Goal: Transaction & Acquisition: Book appointment/travel/reservation

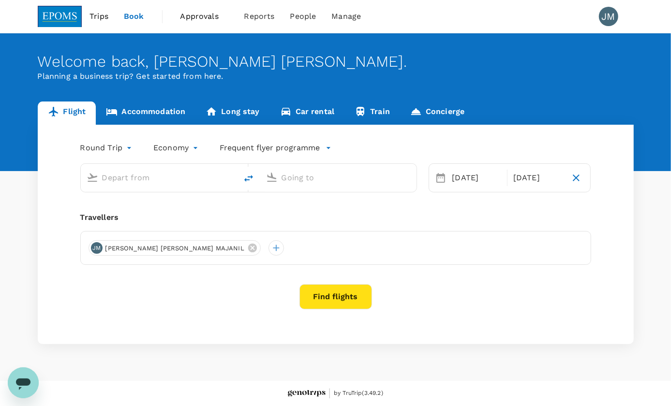
click at [118, 178] on input "text" at bounding box center [159, 177] width 115 height 15
click at [161, 112] on link "Accommodation" at bounding box center [146, 113] width 100 height 23
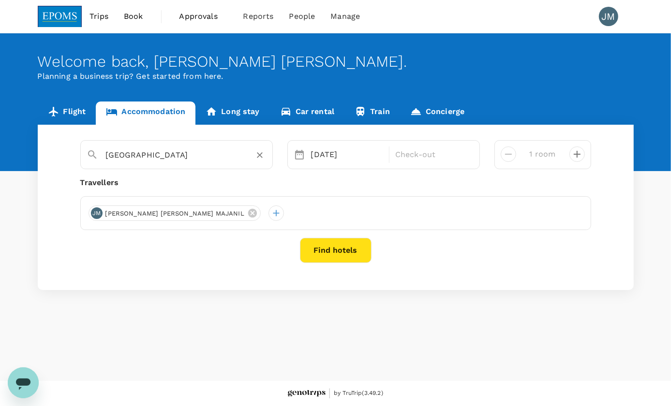
click at [140, 153] on input "[GEOGRAPHIC_DATA]" at bounding box center [173, 155] width 134 height 15
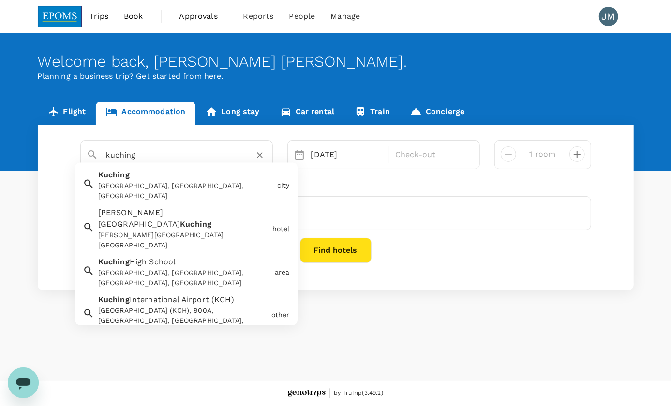
click at [177, 176] on div "Kuching Kuching, [GEOGRAPHIC_DATA], [GEOGRAPHIC_DATA]" at bounding box center [183, 184] width 179 height 36
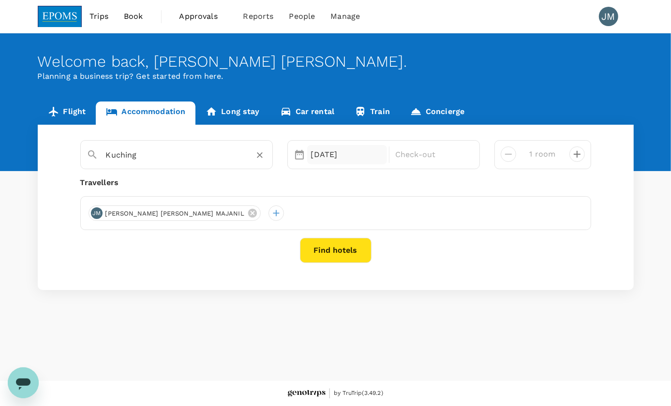
type input "Kuching"
click at [344, 154] on div "[DATE]" at bounding box center [347, 154] width 80 height 19
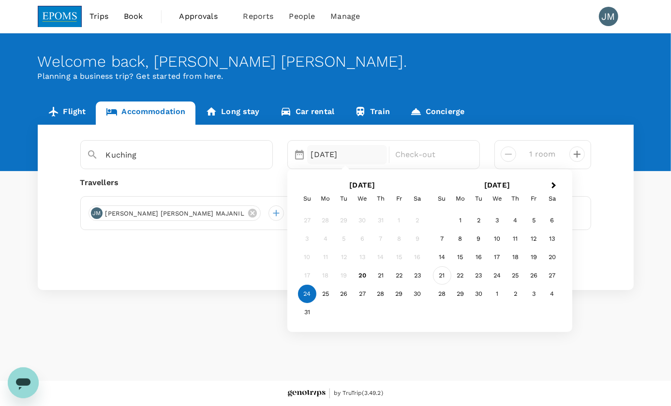
click at [445, 276] on div "21" at bounding box center [442, 276] width 18 height 18
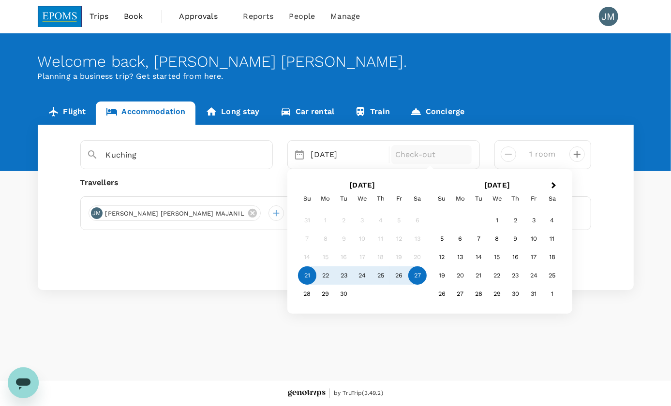
click at [415, 278] on div "27" at bounding box center [417, 276] width 18 height 18
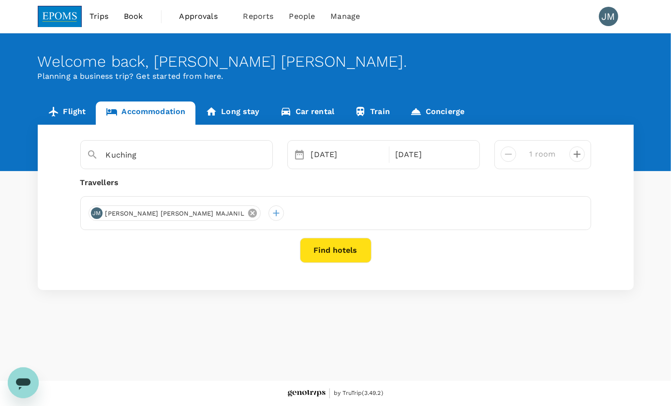
click at [247, 214] on icon at bounding box center [252, 213] width 11 height 11
click at [100, 216] on div at bounding box center [96, 213] width 15 height 15
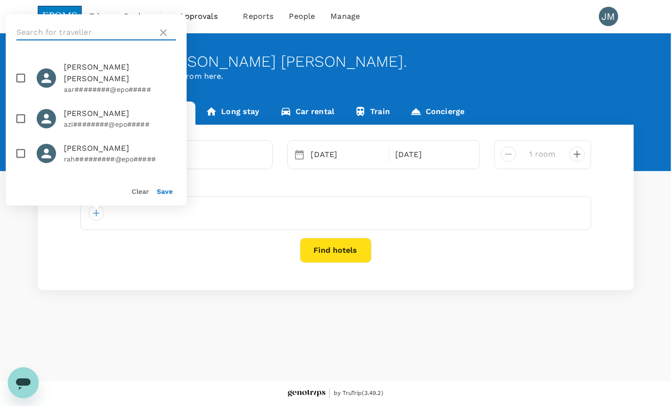
click at [74, 30] on input "text" at bounding box center [84, 32] width 137 height 15
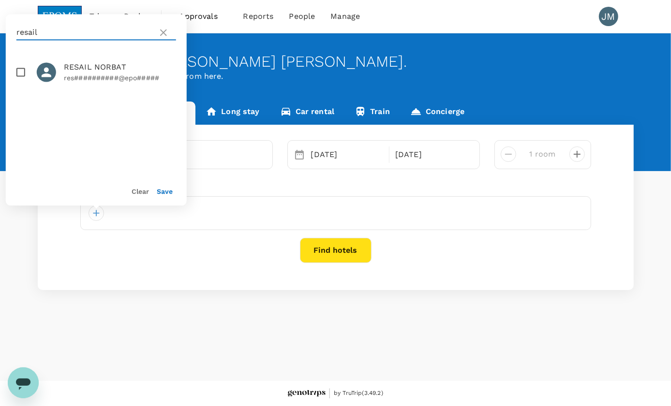
type input "resail"
click at [15, 75] on input "checkbox" at bounding box center [21, 72] width 20 height 20
checkbox input "true"
click at [163, 194] on button "Save" at bounding box center [165, 192] width 16 height 8
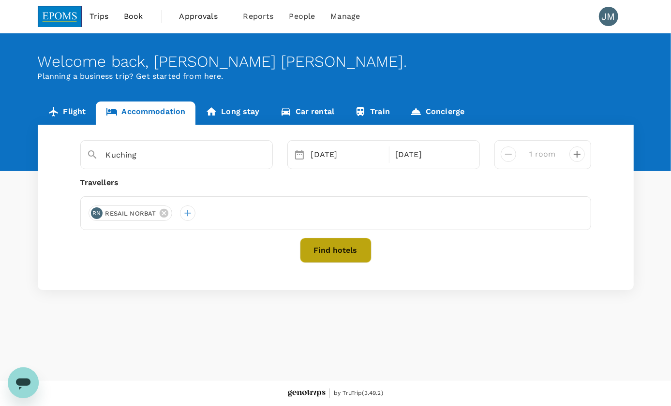
click at [337, 240] on button "Find hotels" at bounding box center [336, 250] width 72 height 25
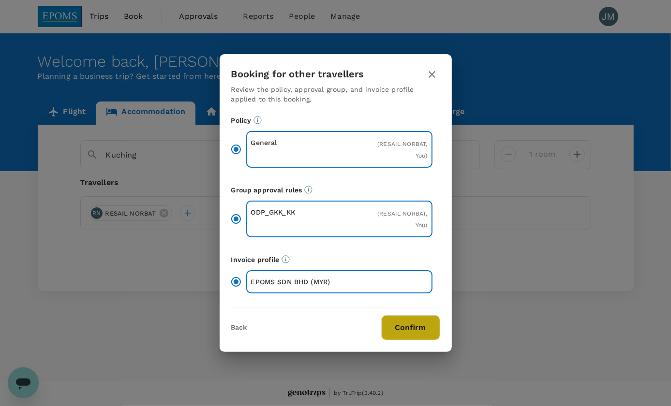
click at [413, 334] on button "Confirm" at bounding box center [410, 327] width 59 height 25
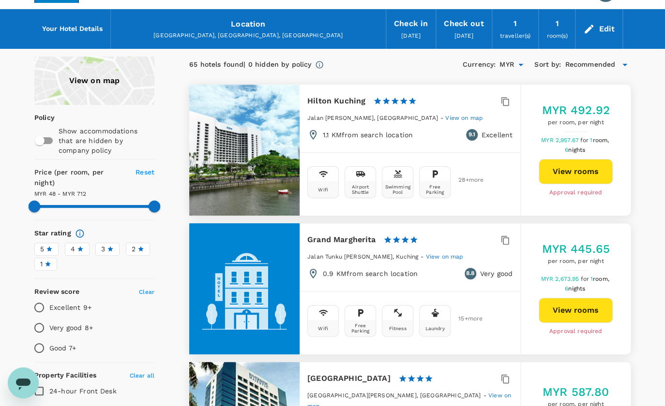
scroll to position [44, 0]
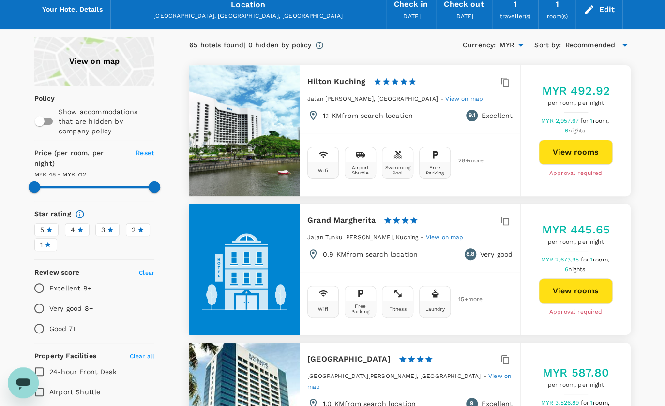
click at [45, 241] on icon at bounding box center [48, 244] width 7 height 7
click at [0, 0] on input "1" at bounding box center [0, 0] width 0 height 0
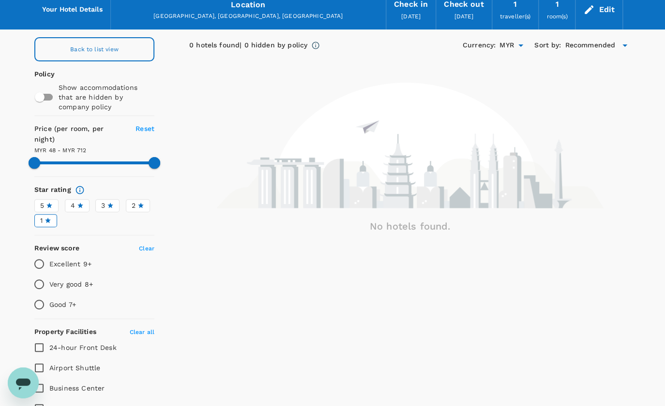
click at [51, 201] on div "5" at bounding box center [46, 206] width 13 height 10
click at [0, 0] on input "5" at bounding box center [0, 0] width 0 height 0
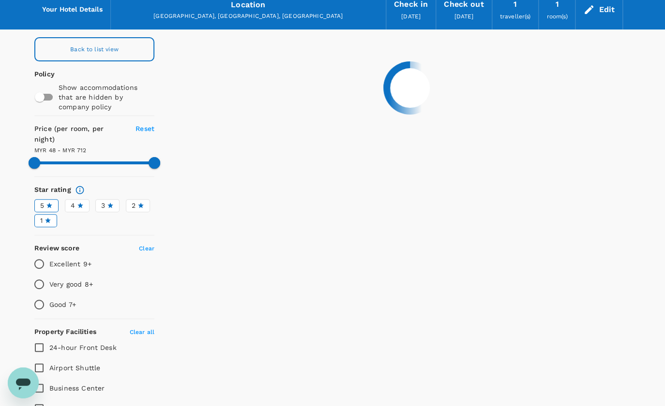
click at [74, 201] on span "4" at bounding box center [73, 206] width 4 height 10
click at [0, 0] on input "4" at bounding box center [0, 0] width 0 height 0
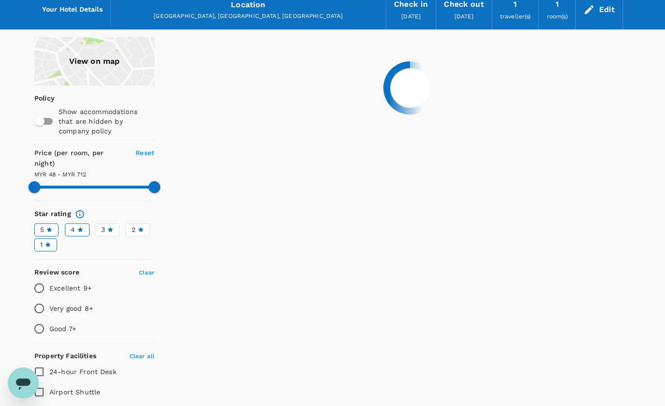
click at [42, 225] on span "5" at bounding box center [42, 230] width 4 height 10
click at [0, 0] on input "5" at bounding box center [0, 0] width 0 height 0
click at [96, 223] on label "3" at bounding box center [107, 229] width 24 height 13
click at [0, 0] on input "3" at bounding box center [0, 0] width 0 height 0
click at [42, 240] on span "1" at bounding box center [41, 245] width 2 height 10
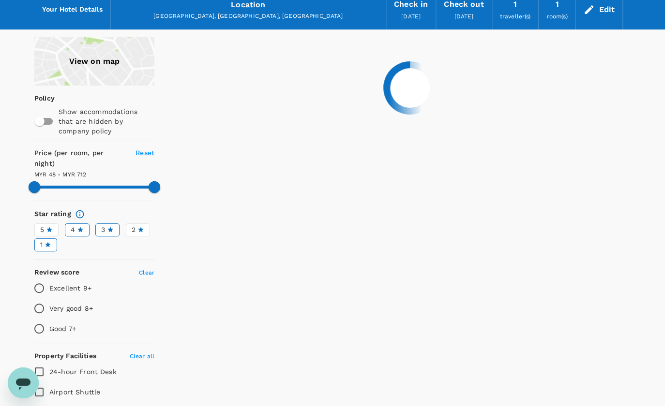
click at [0, 0] on input "1" at bounding box center [0, 0] width 0 height 0
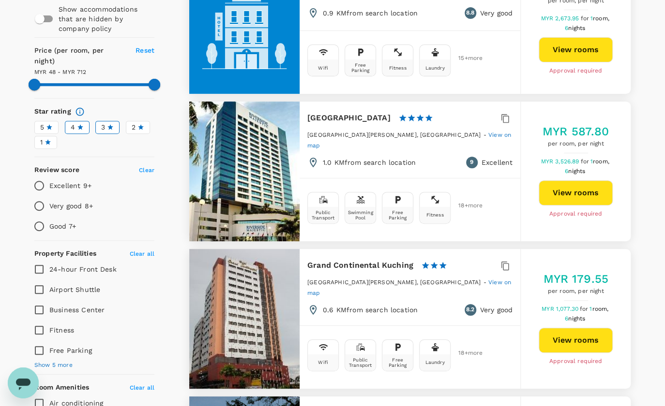
scroll to position [132, 0]
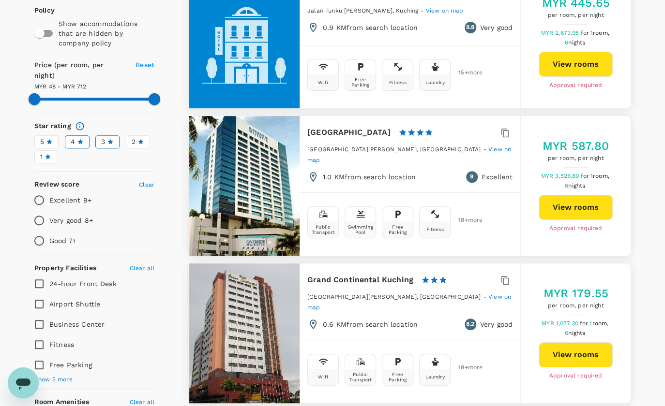
click at [73, 137] on span "4" at bounding box center [73, 142] width 4 height 10
click at [0, 0] on input "4" at bounding box center [0, 0] width 0 height 0
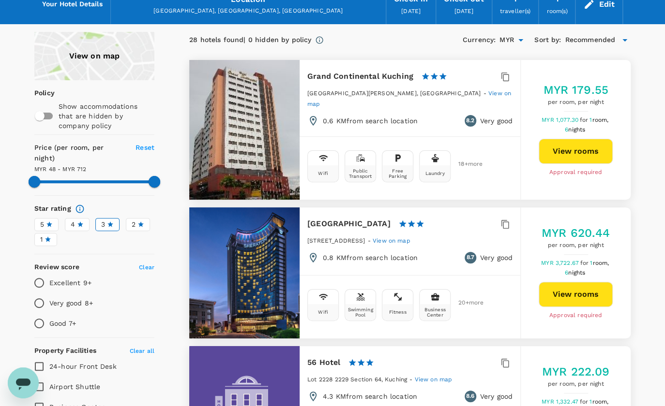
scroll to position [44, 0]
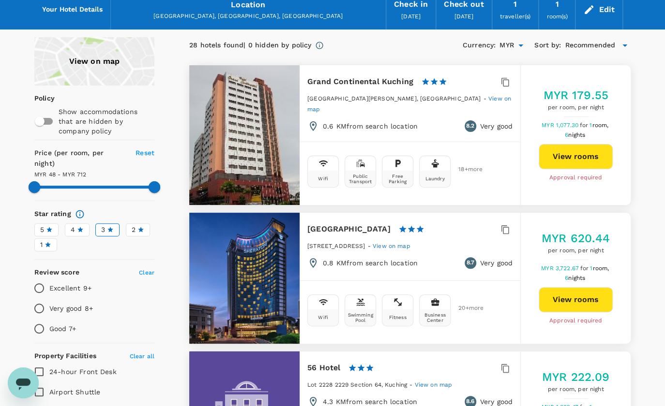
click at [75, 225] on div "4" at bounding box center [77, 230] width 13 height 10
click at [0, 0] on input "4" at bounding box center [0, 0] width 0 height 0
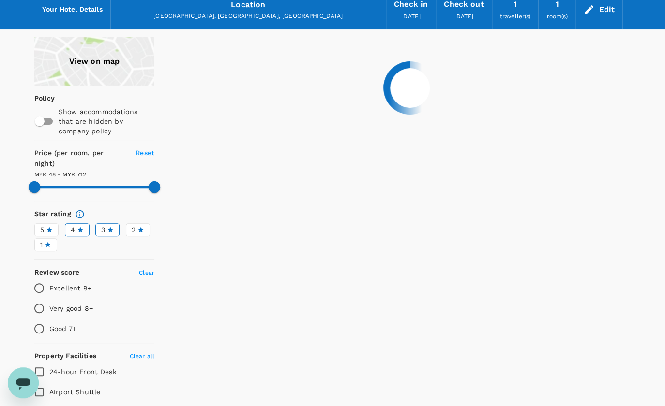
click at [49, 227] on icon at bounding box center [49, 229] width 6 height 5
click at [0, 0] on input "5" at bounding box center [0, 0] width 0 height 0
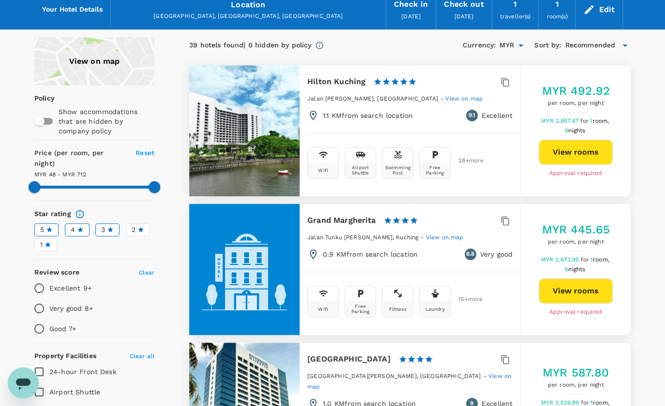
click at [111, 225] on div "3" at bounding box center [107, 230] width 13 height 10
click at [0, 0] on input "3" at bounding box center [0, 0] width 0 height 0
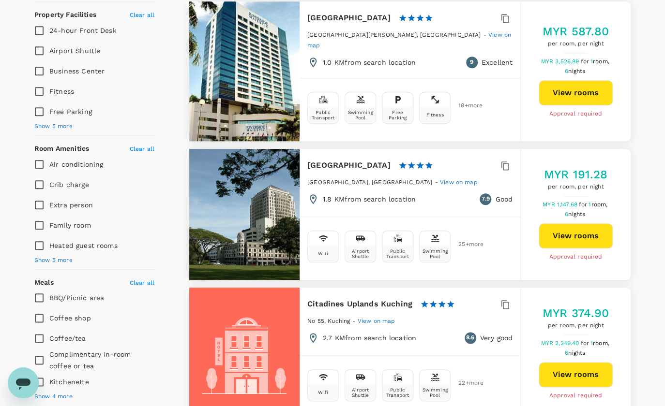
scroll to position [396, 0]
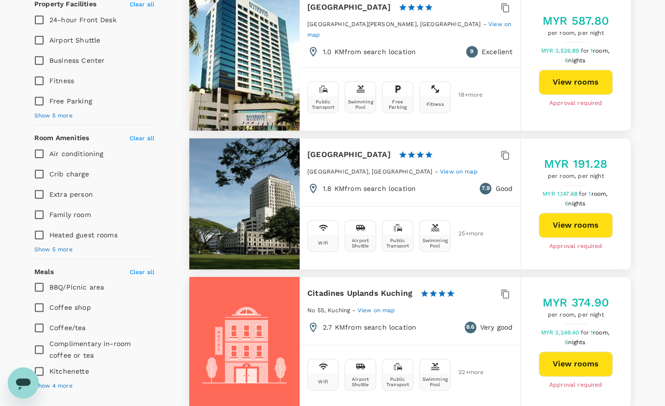
click at [445, 168] on span "View on map" at bounding box center [459, 171] width 38 height 7
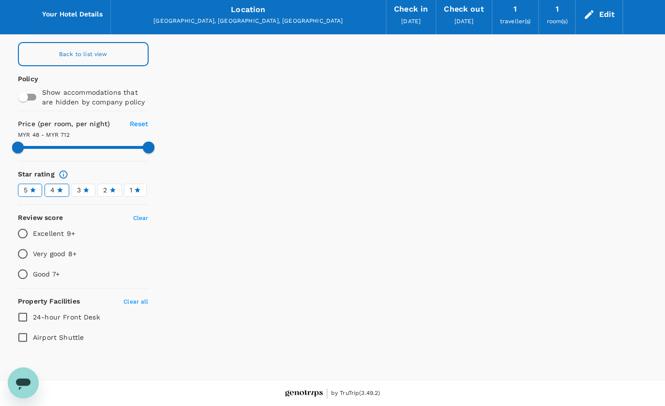
scroll to position [39, 0]
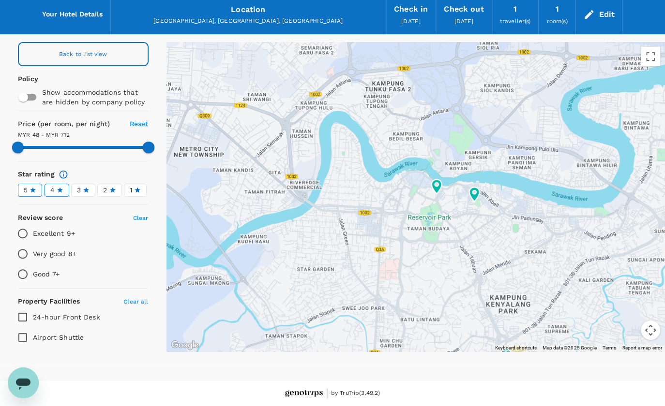
click at [48, 57] on div "Back to list view" at bounding box center [83, 54] width 131 height 24
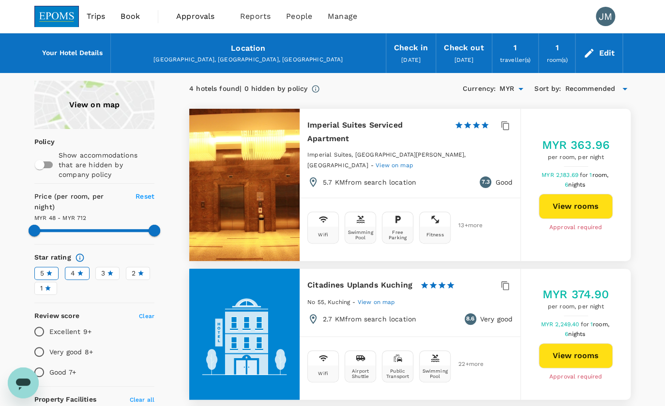
click at [113, 268] on div "3" at bounding box center [107, 273] width 13 height 10
click at [0, 0] on input "3" at bounding box center [0, 0] width 0 height 0
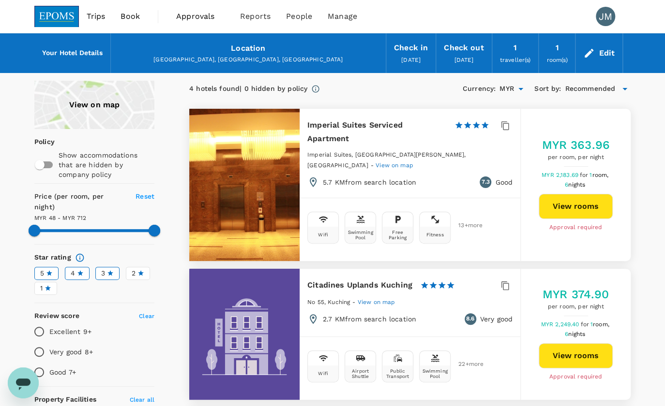
click at [142, 268] on div "2" at bounding box center [138, 273] width 13 height 10
click at [0, 0] on input "2" at bounding box center [0, 0] width 0 height 0
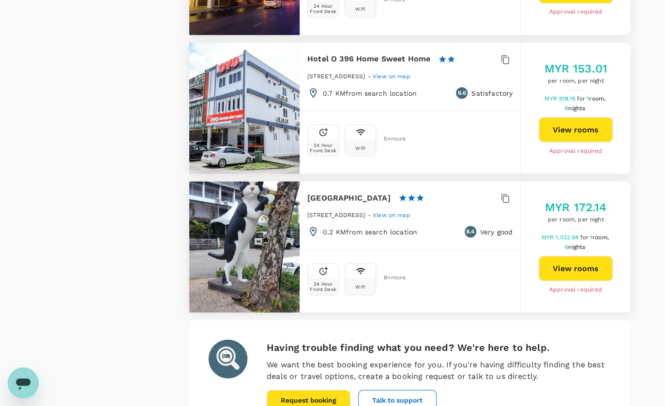
scroll to position [2713, 0]
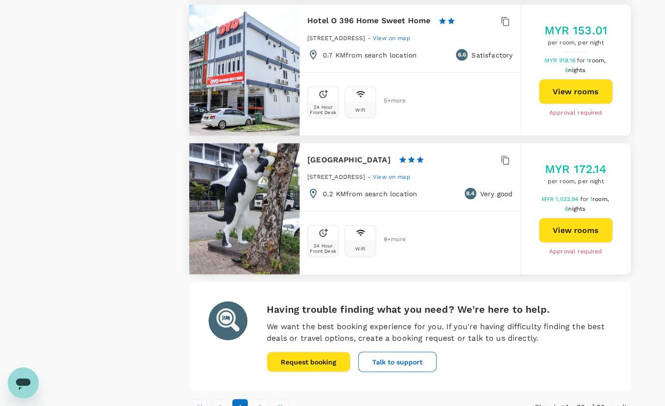
click at [257, 399] on li "pagination navigation" at bounding box center [260, 406] width 20 height 15
click at [259, 399] on li "pagination navigation" at bounding box center [260, 406] width 20 height 15
click at [260, 399] on li "pagination navigation" at bounding box center [260, 406] width 20 height 15
drag, startPoint x: 260, startPoint y: 349, endPoint x: 291, endPoint y: 351, distance: 31.1
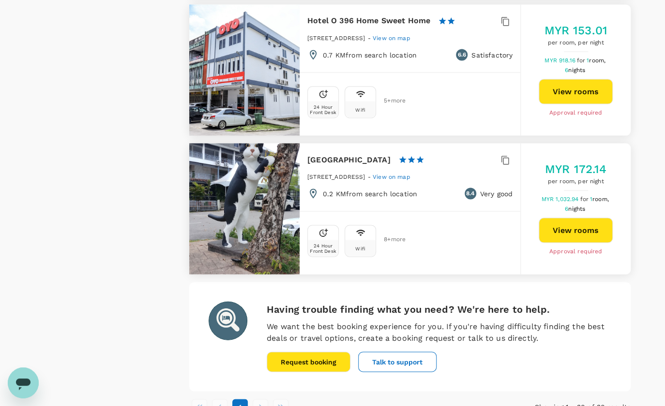
click at [291, 399] on ul "1" at bounding box center [336, 406] width 294 height 15
click at [283, 399] on li "pagination navigation" at bounding box center [280, 406] width 20 height 15
click at [282, 399] on li "pagination navigation" at bounding box center [280, 406] width 20 height 15
click at [281, 399] on li "pagination navigation" at bounding box center [280, 406] width 20 height 15
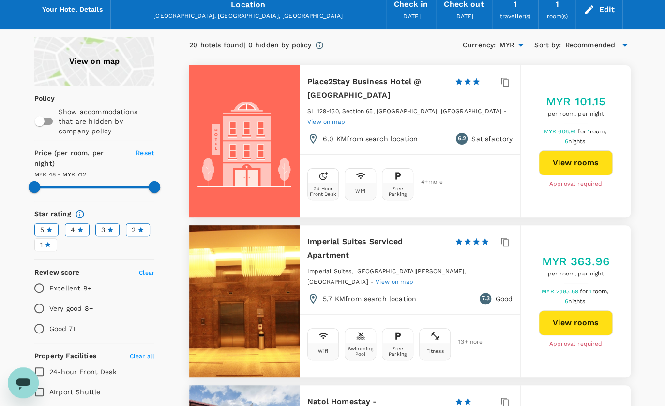
scroll to position [0, 0]
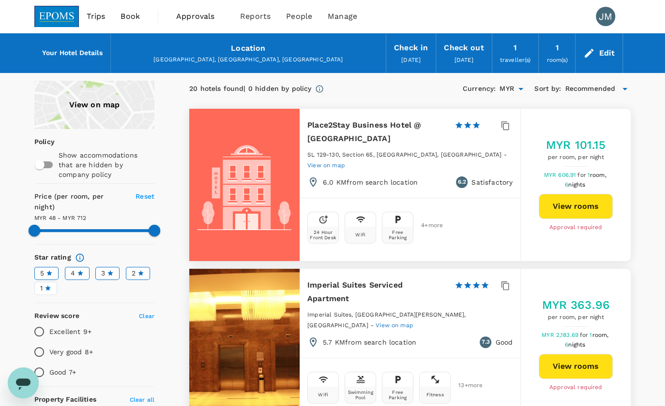
click at [588, 88] on span "Recommended" at bounding box center [589, 89] width 50 height 11
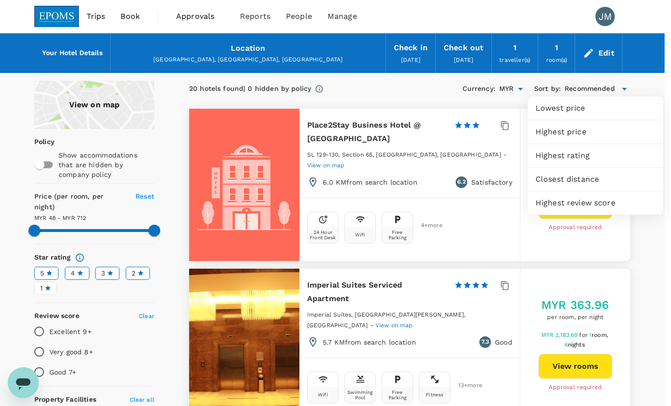
click at [588, 88] on div at bounding box center [335, 203] width 671 height 406
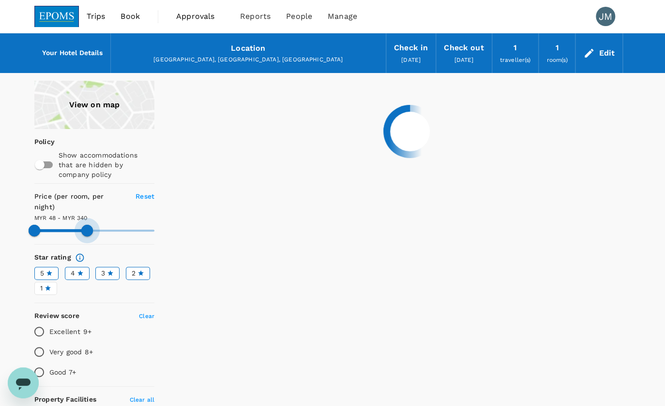
drag, startPoint x: 153, startPoint y: 217, endPoint x: 87, endPoint y: 223, distance: 66.1
click at [87, 225] on span at bounding box center [87, 231] width 12 height 12
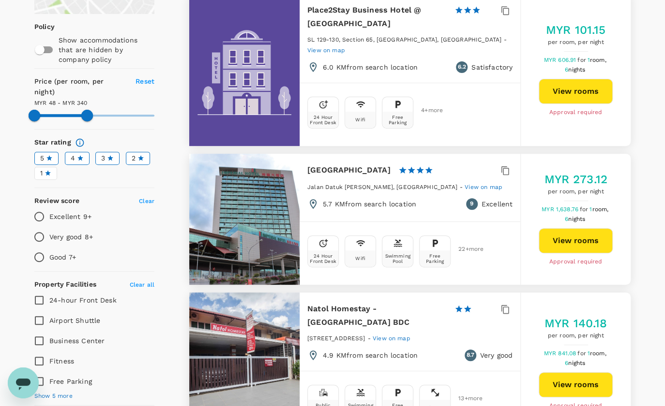
scroll to position [88, 0]
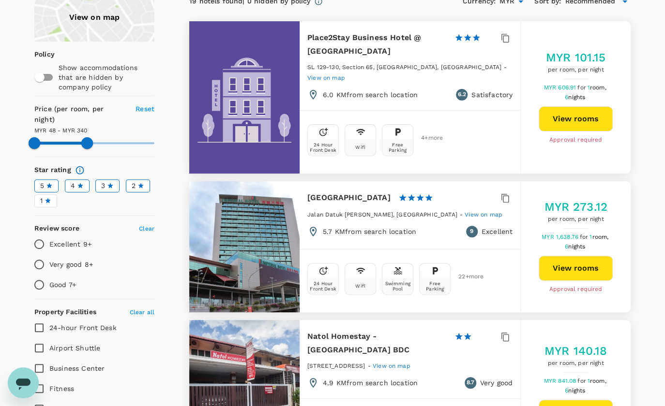
click at [249, 219] on div at bounding box center [244, 246] width 110 height 131
click at [592, 261] on button "View rooms" at bounding box center [575, 268] width 74 height 25
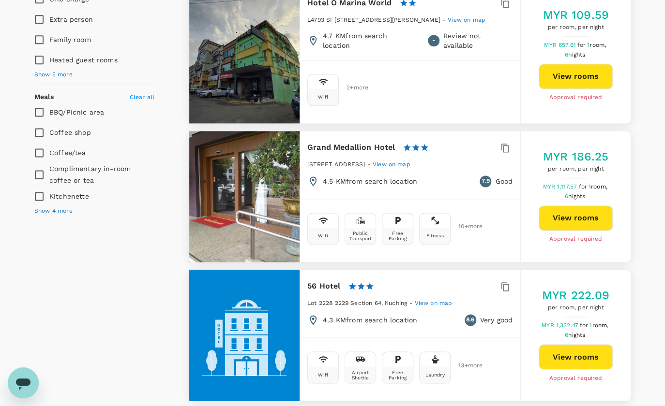
scroll to position [571, 0]
click at [410, 161] on span "View on map" at bounding box center [391, 164] width 38 height 7
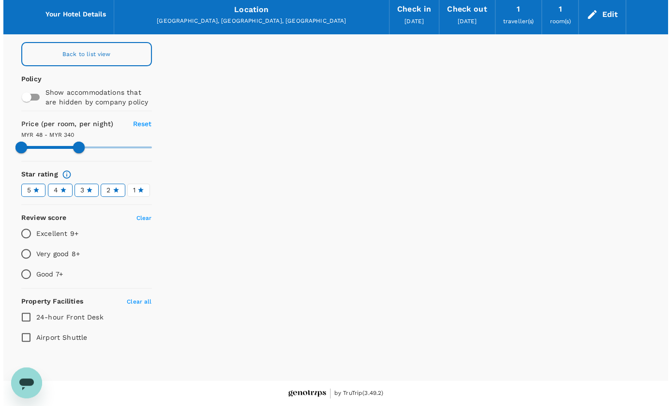
scroll to position [39, 0]
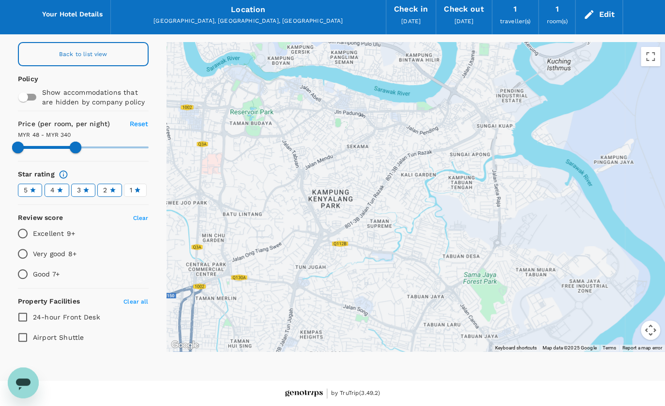
drag, startPoint x: 409, startPoint y: 125, endPoint x: 437, endPoint y: 230, distance: 108.8
click at [437, 230] on div at bounding box center [415, 197] width 499 height 310
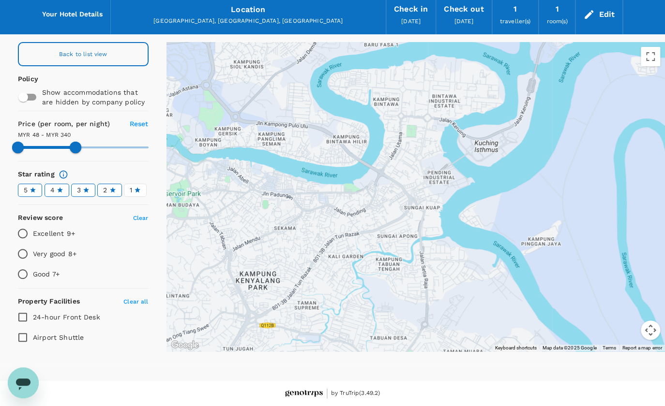
drag, startPoint x: 456, startPoint y: 154, endPoint x: 383, endPoint y: 238, distance: 111.4
click at [383, 238] on div at bounding box center [415, 197] width 499 height 310
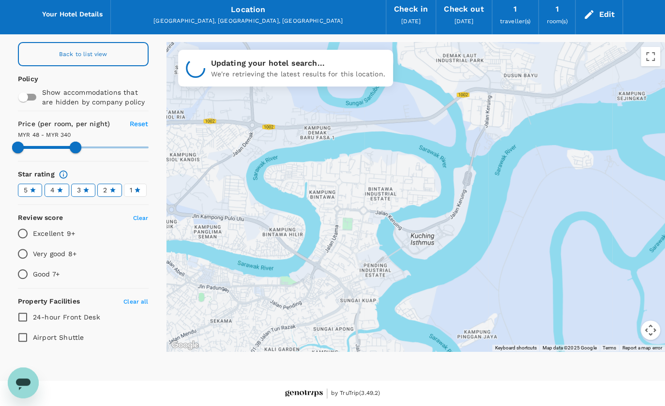
drag, startPoint x: 407, startPoint y: 164, endPoint x: 343, endPoint y: 257, distance: 112.7
click at [343, 257] on div at bounding box center [415, 197] width 499 height 310
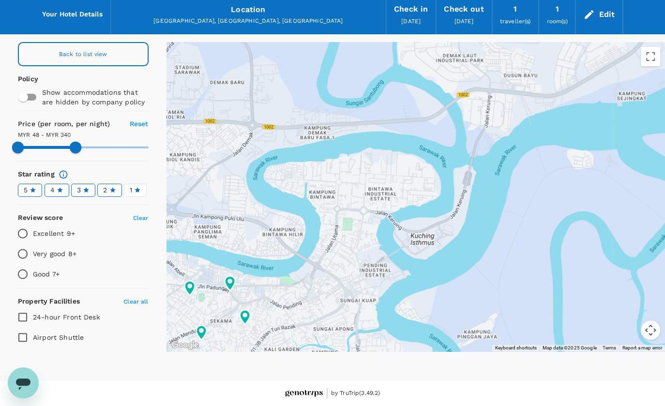
type input "339.63"
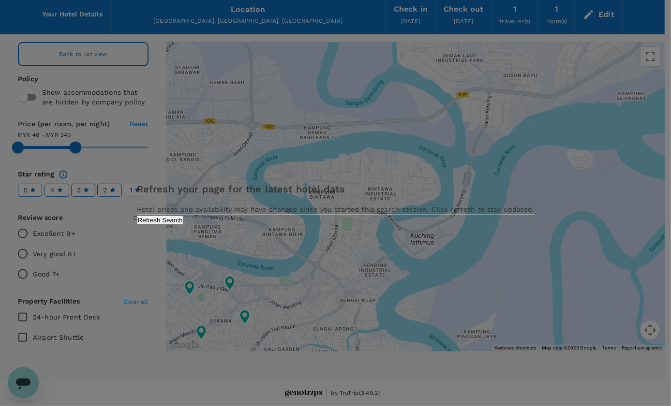
click at [365, 224] on div "Refresh your page for the latest hotel data Hotel prices and availability may h…" at bounding box center [335, 202] width 397 height 43
click at [184, 225] on button "Refresh Search" at bounding box center [160, 220] width 47 height 9
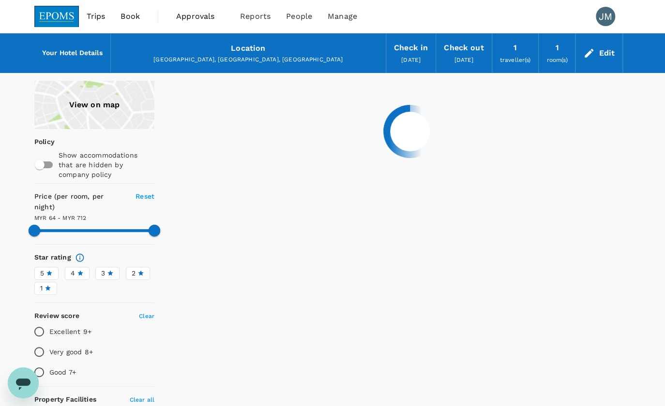
type input "711.63"
type input "47.63"
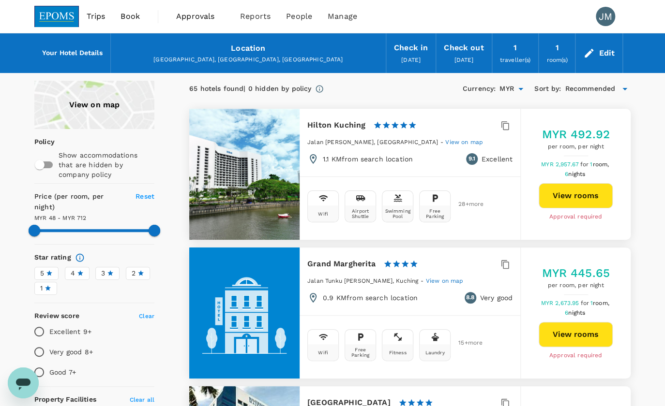
click at [459, 278] on span "View on map" at bounding box center [445, 281] width 38 height 7
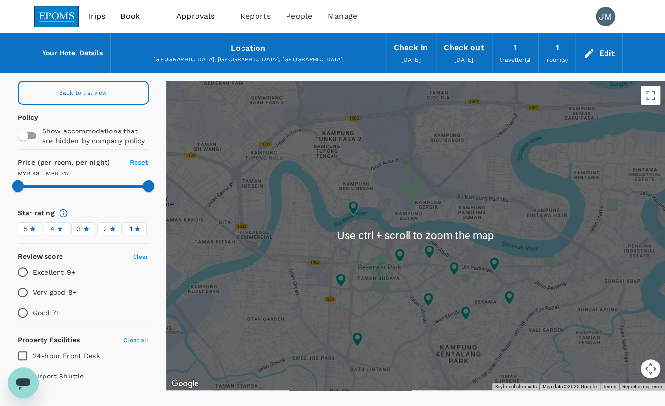
scroll to position [39, 0]
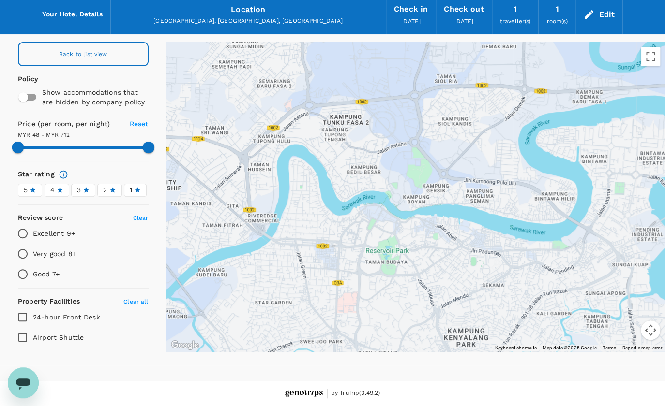
drag, startPoint x: 564, startPoint y: 238, endPoint x: 571, endPoint y: 261, distance: 23.3
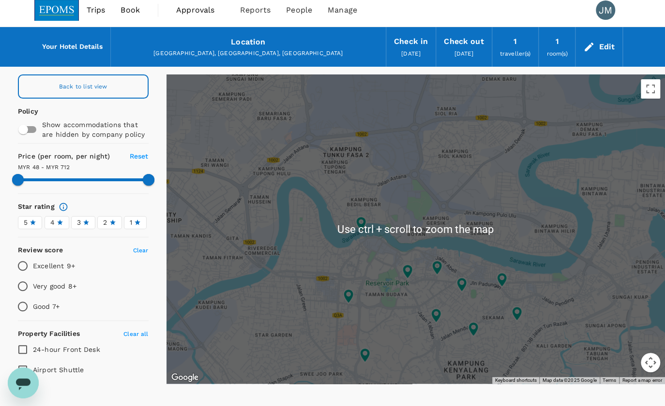
scroll to position [0, 0]
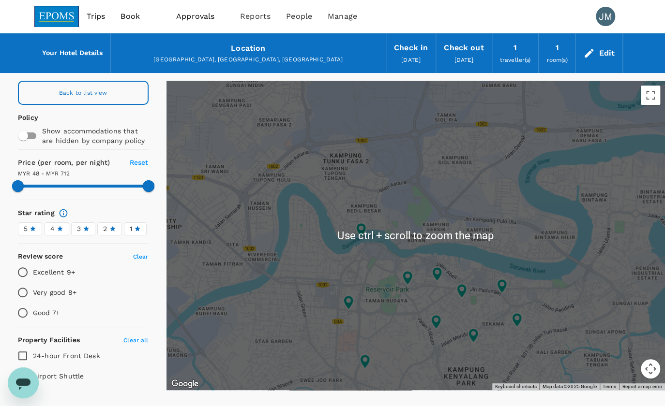
drag, startPoint x: 59, startPoint y: 85, endPoint x: 185, endPoint y: 135, distance: 136.4
click at [59, 85] on div "Back to list view" at bounding box center [83, 93] width 131 height 24
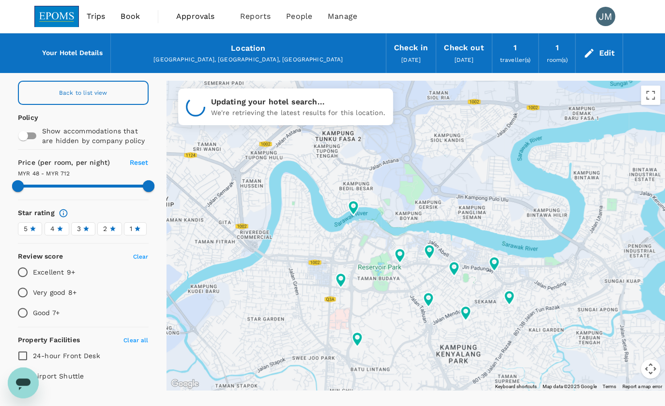
type input "711.63"
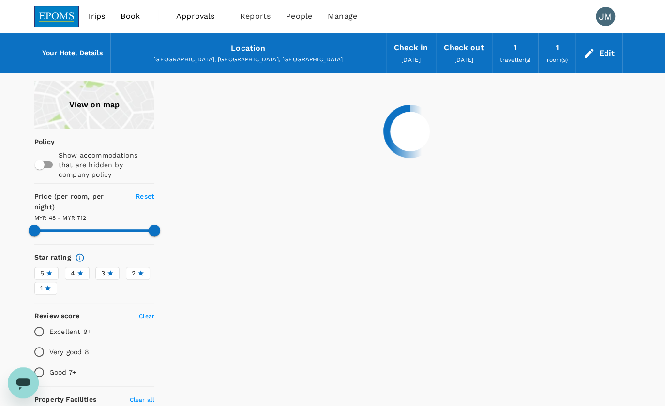
click at [134, 14] on span "Book" at bounding box center [129, 17] width 19 height 12
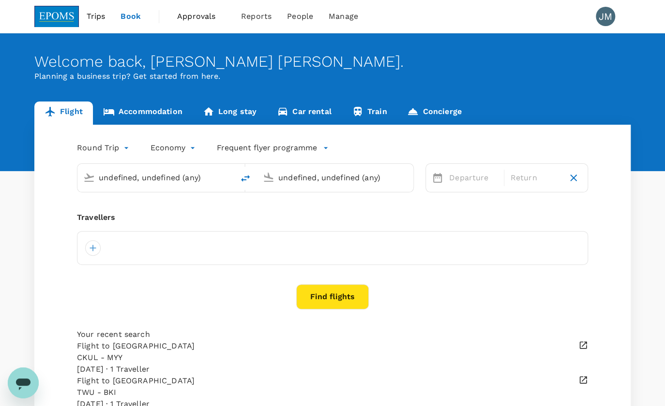
type input "undefined, undefined (any)"
type input "Kuala Lumpur Intl ([GEOGRAPHIC_DATA])"
type input "Miri Intl (MYY)"
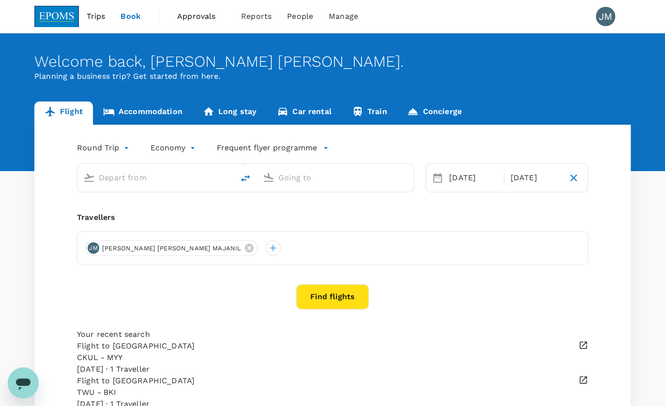
type input "Kuala Lumpur Intl ([GEOGRAPHIC_DATA])"
type input "Miri Intl (MYY)"
type input "Kuala Lumpur Intl ([GEOGRAPHIC_DATA])"
type input "Miri Intl (MYY)"
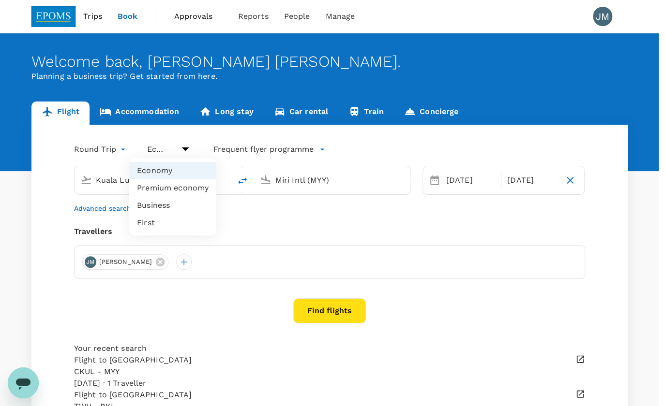
click at [166, 153] on body "Trips Book Approvals 0 Reports People Manage JM Welcome back , [PERSON_NAME] [P…" at bounding box center [332, 250] width 665 height 500
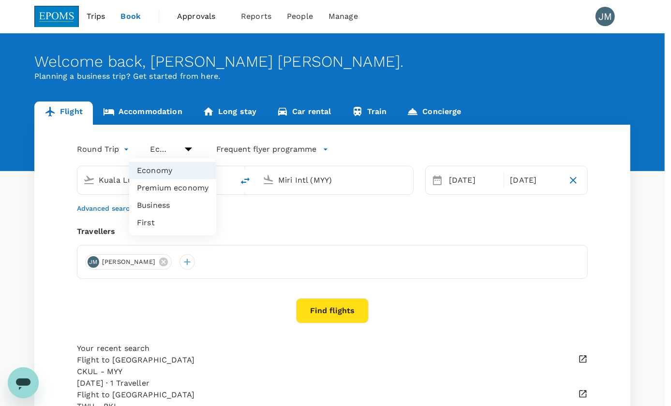
click at [151, 114] on div at bounding box center [335, 203] width 671 height 406
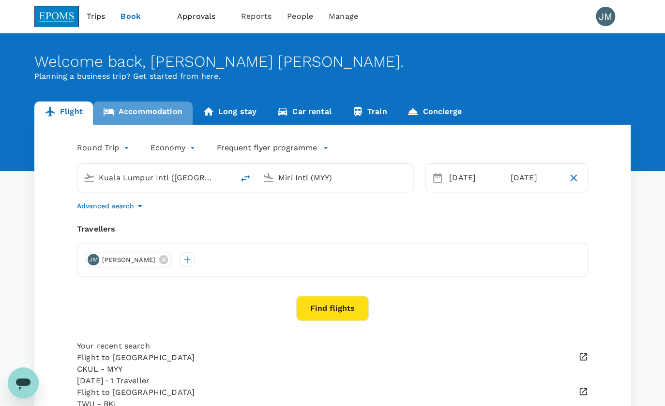
click at [157, 107] on link "Accommodation" at bounding box center [143, 113] width 100 height 23
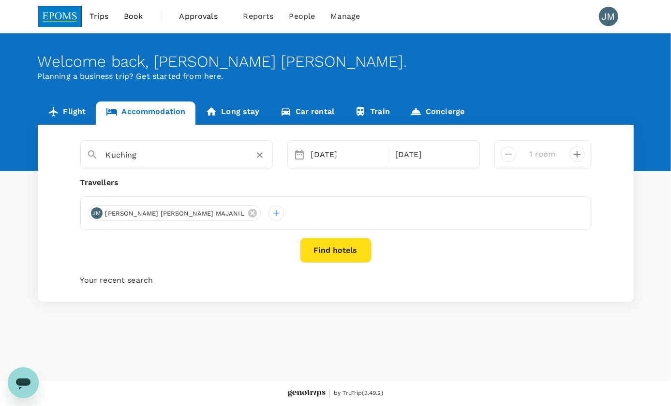
click at [142, 160] on input "Kuching" at bounding box center [173, 155] width 134 height 15
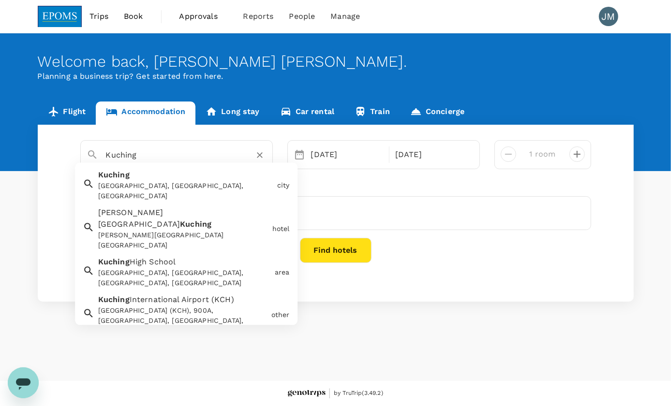
click at [180, 158] on input "Kuching" at bounding box center [173, 155] width 134 height 15
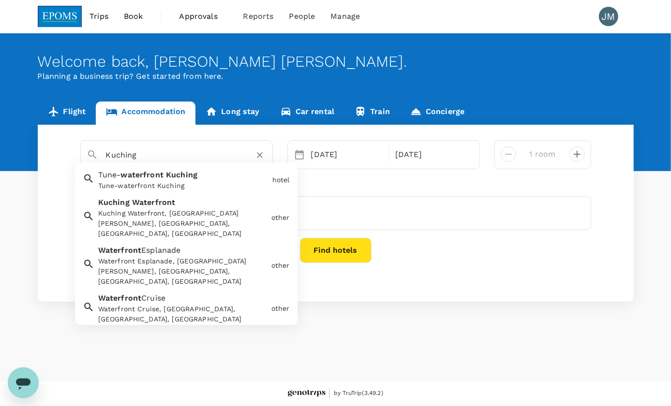
click at [330, 251] on button "Find hotels" at bounding box center [336, 250] width 72 height 25
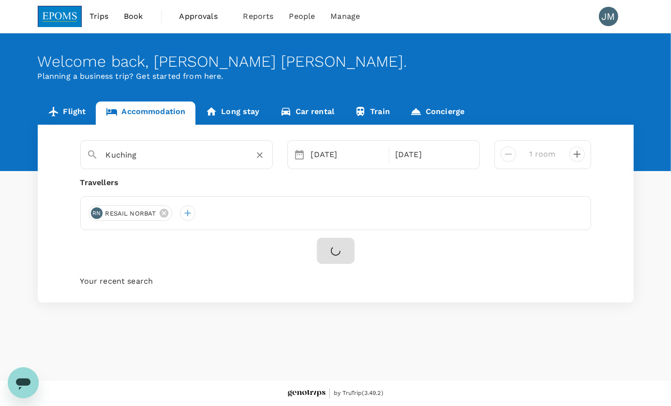
click at [137, 162] on input "Kuching" at bounding box center [173, 155] width 134 height 15
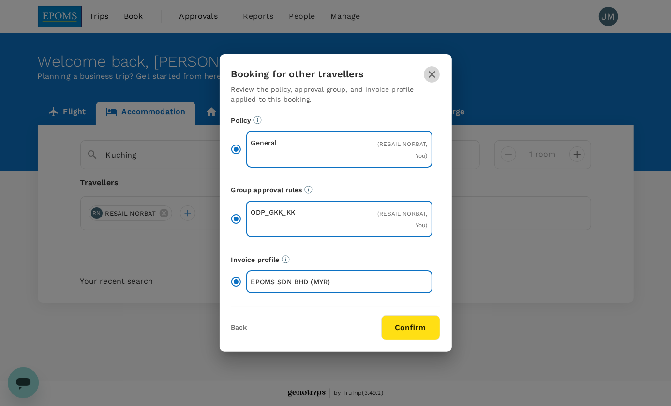
click at [433, 74] on icon "button" at bounding box center [432, 75] width 12 height 12
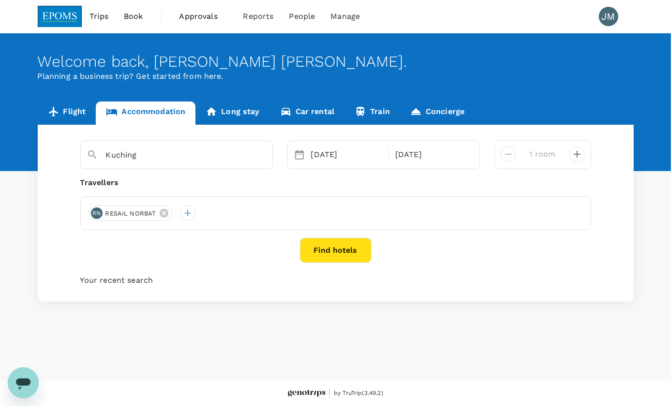
click at [126, 137] on div "Kuching [DATE] [DATE] room Travellers RN RESAIL NORBAT Find hotels Your recent …" at bounding box center [336, 213] width 596 height 177
click at [162, 154] on input "Kuching" at bounding box center [173, 155] width 134 height 15
drag, startPoint x: 236, startPoint y: 160, endPoint x: 227, endPoint y: 162, distance: 8.6
click at [235, 160] on input "Tune-waterfront Kuching" at bounding box center [173, 155] width 134 height 15
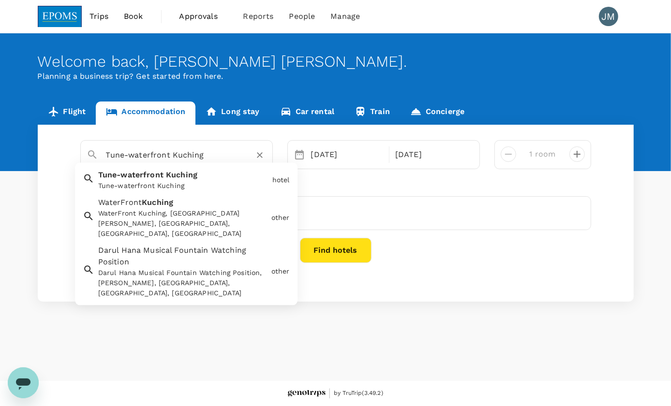
click at [134, 155] on input "Tune-waterfront Kuching" at bounding box center [173, 155] width 134 height 15
drag, startPoint x: 200, startPoint y: 159, endPoint x: -2, endPoint y: 146, distance: 202.6
click at [0, 146] on html "Trips Book Approvals 0 Reports People Manage JM Welcome back , [PERSON_NAME] [P…" at bounding box center [335, 203] width 671 height 406
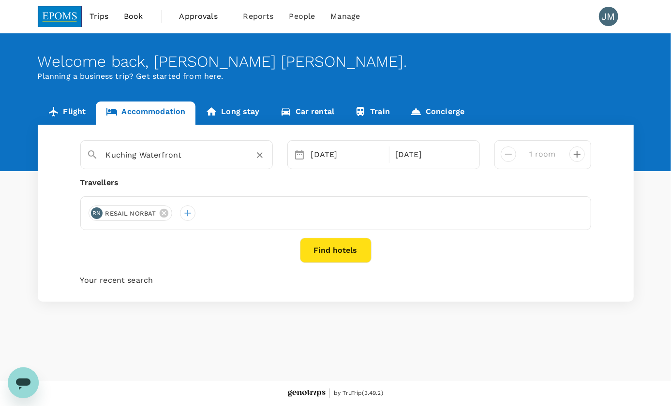
type input "Kuching Waterfront"
click at [350, 239] on button "Find hotels" at bounding box center [336, 250] width 72 height 25
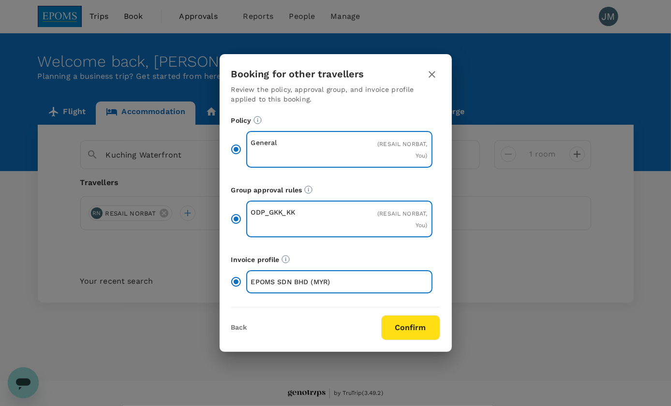
click at [410, 326] on button "Confirm" at bounding box center [410, 327] width 59 height 25
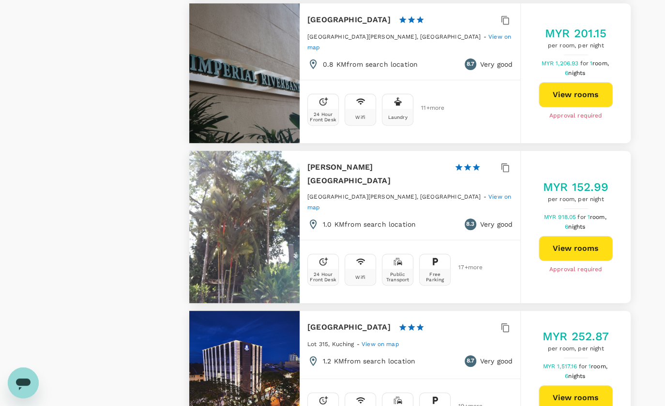
scroll to position [1978, 0]
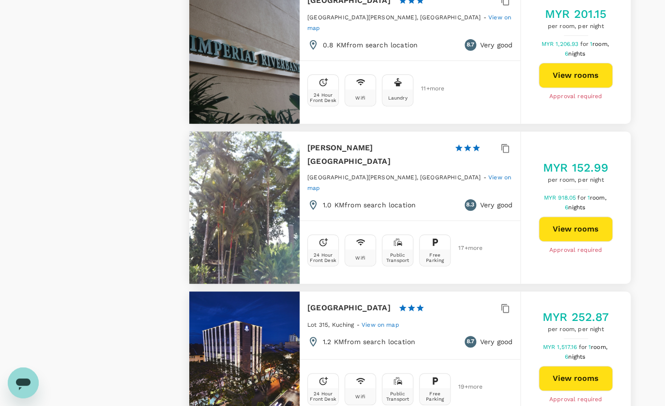
click at [385, 322] on span "View on map" at bounding box center [380, 325] width 38 height 7
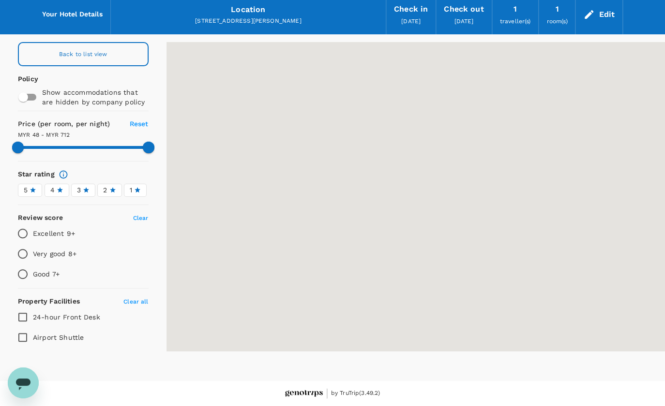
scroll to position [39, 0]
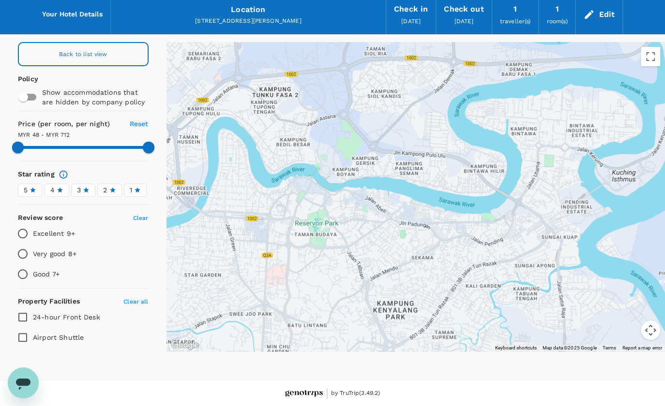
drag, startPoint x: 533, startPoint y: 191, endPoint x: 483, endPoint y: 198, distance: 49.9
click at [483, 198] on div at bounding box center [415, 197] width 499 height 310
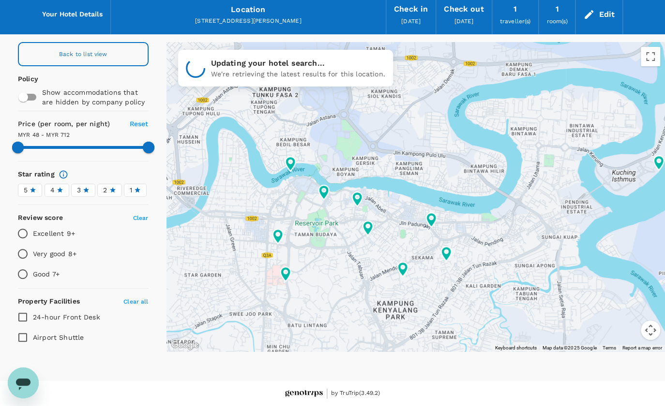
click at [79, 52] on span "Back to list view" at bounding box center [83, 54] width 48 height 7
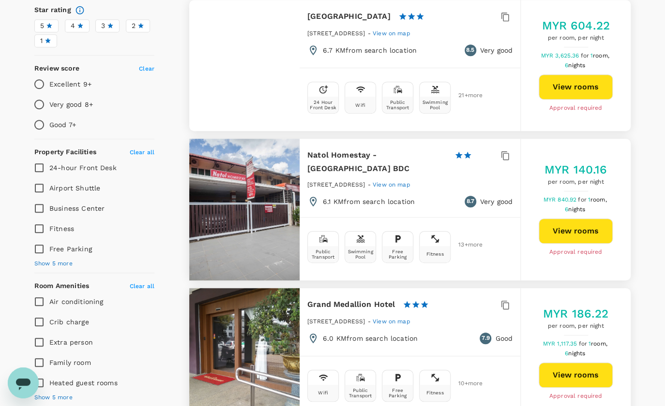
scroll to position [264, 0]
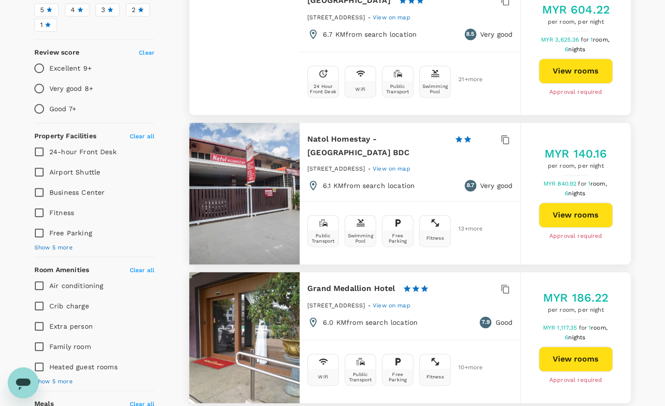
click at [410, 302] on span "View on map" at bounding box center [391, 305] width 38 height 7
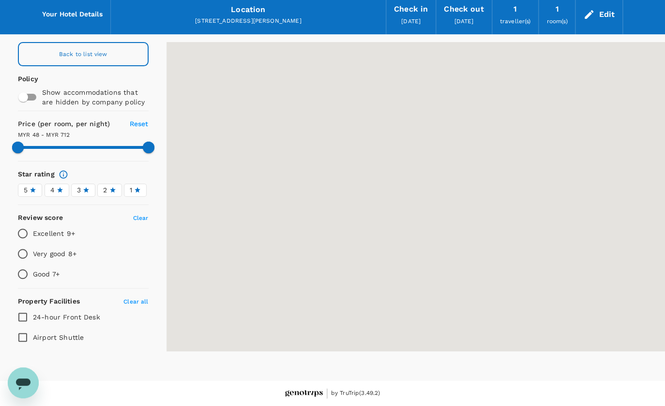
scroll to position [39, 0]
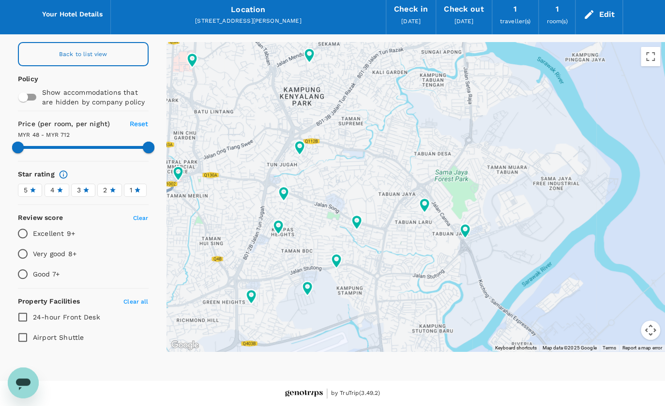
type input "711.63"
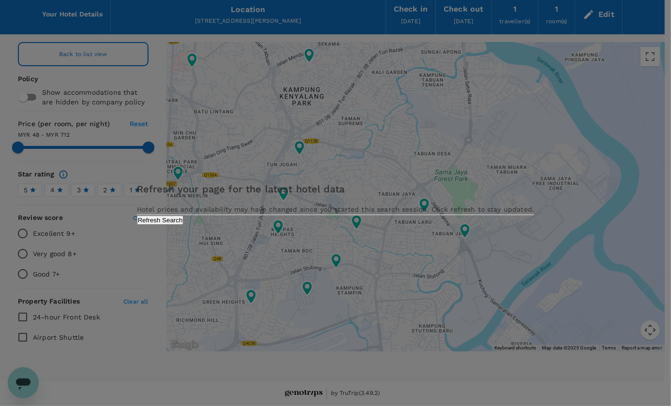
click at [184, 225] on button "Refresh Search" at bounding box center [160, 220] width 47 height 9
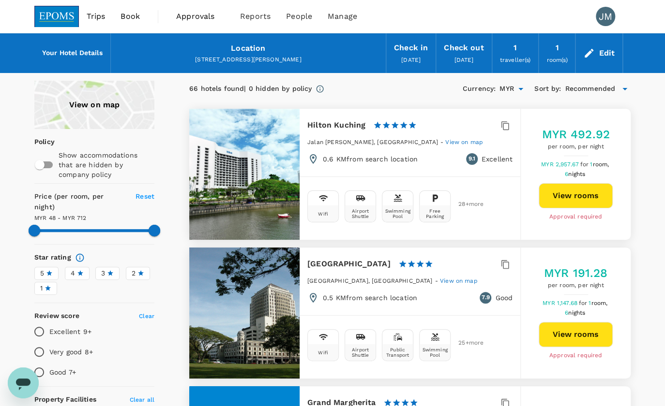
type input "711.63"
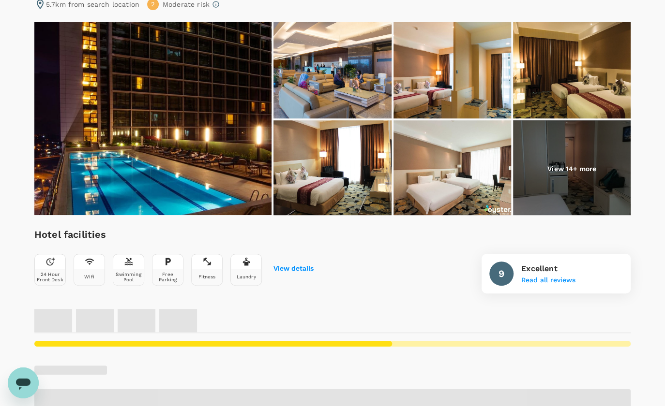
scroll to position [132, 0]
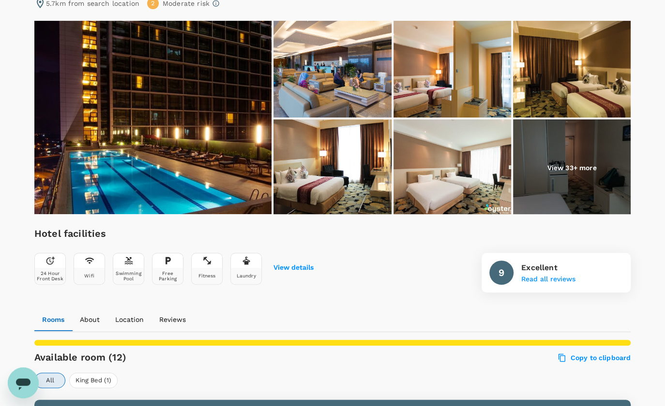
click at [549, 146] on img at bounding box center [572, 167] width 118 height 97
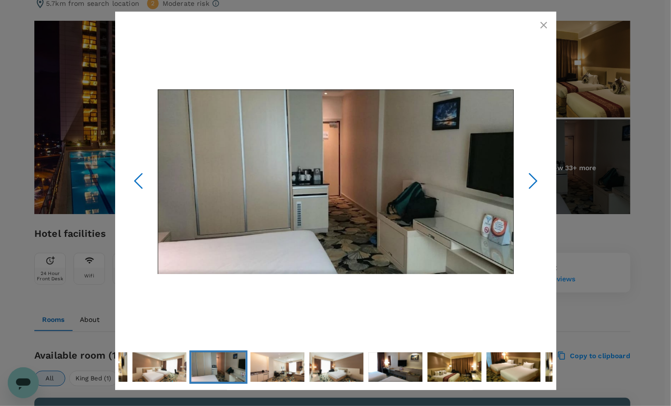
click at [538, 179] on icon "Next Slide" at bounding box center [533, 181] width 29 height 29
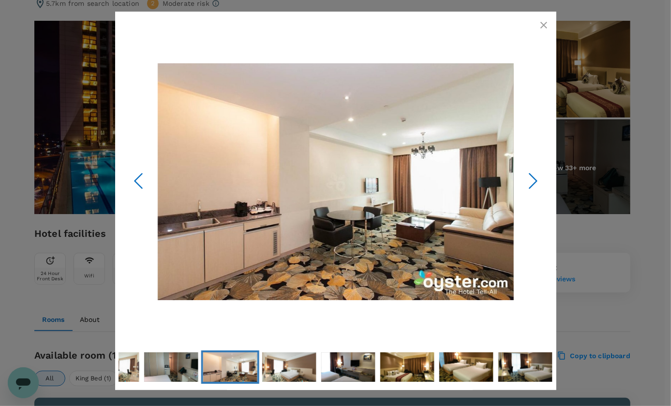
click at [538, 179] on icon "Next Slide" at bounding box center [533, 181] width 29 height 29
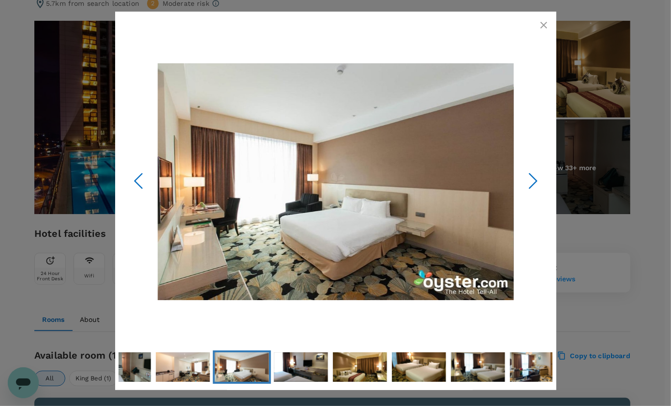
click at [537, 179] on icon "Next Slide" at bounding box center [533, 181] width 29 height 29
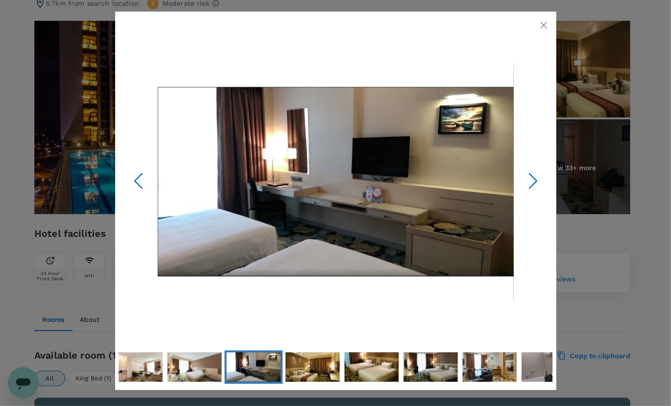
click at [537, 179] on icon "Next Slide" at bounding box center [533, 181] width 29 height 29
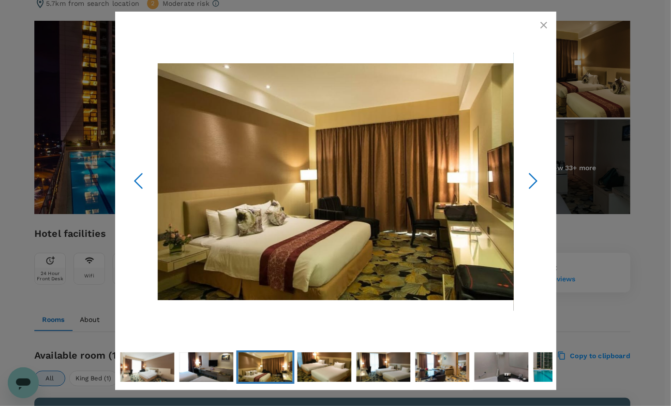
click at [537, 179] on icon "Next Slide" at bounding box center [533, 181] width 29 height 29
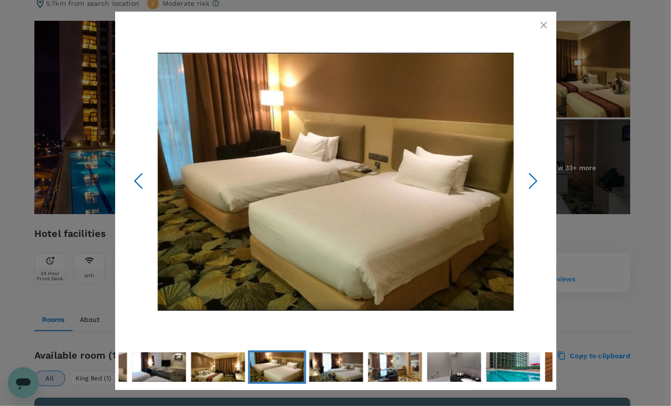
click at [537, 179] on icon "Next Slide" at bounding box center [533, 181] width 29 height 29
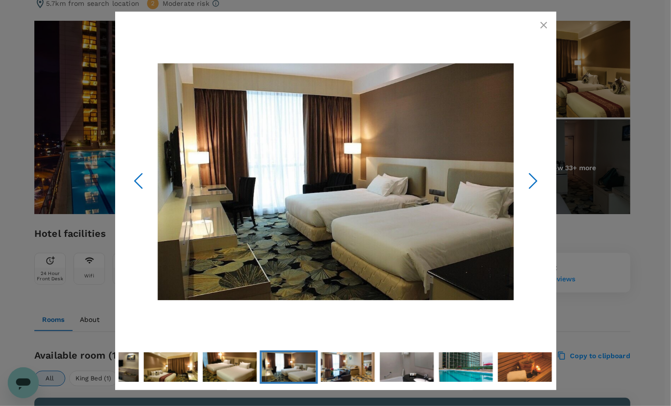
click at [537, 179] on icon "Next Slide" at bounding box center [533, 181] width 29 height 29
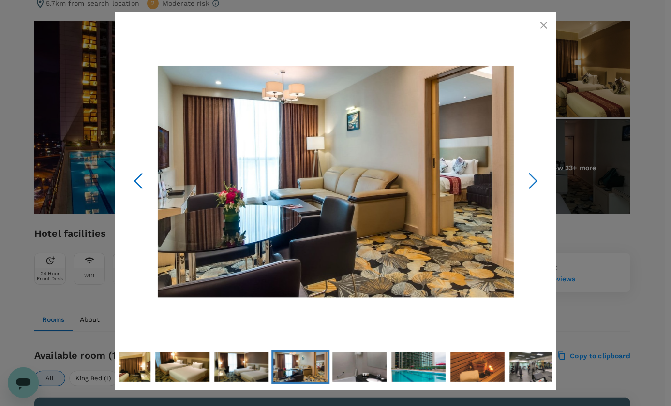
click at [537, 179] on icon "Next Slide" at bounding box center [533, 181] width 29 height 29
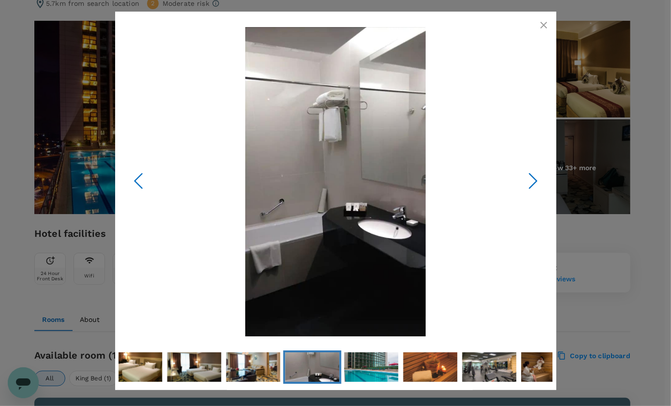
click at [537, 179] on icon "Next Slide" at bounding box center [533, 181] width 29 height 29
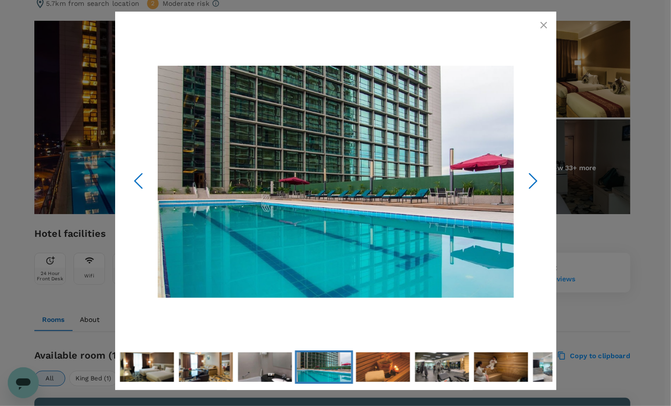
click at [537, 179] on icon "Next Slide" at bounding box center [533, 181] width 29 height 29
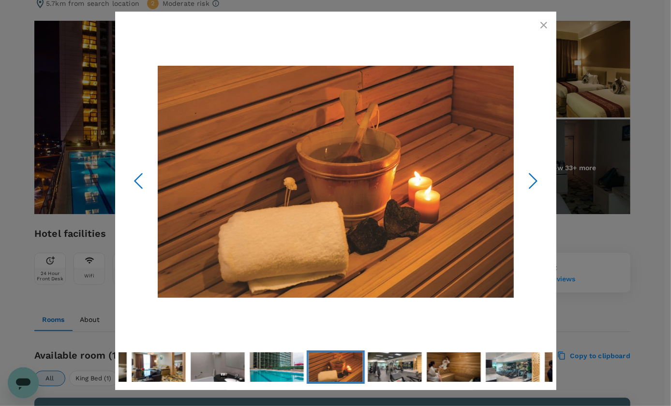
click at [537, 179] on icon "Next Slide" at bounding box center [533, 181] width 29 height 29
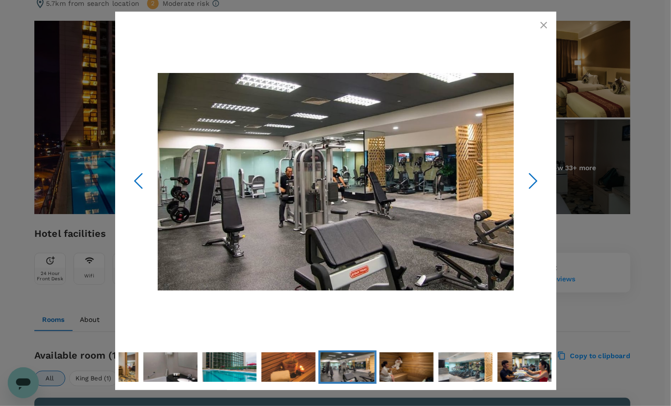
click at [537, 179] on icon "Next Slide" at bounding box center [533, 181] width 29 height 29
click at [545, 25] on icon "button" at bounding box center [544, 25] width 12 height 12
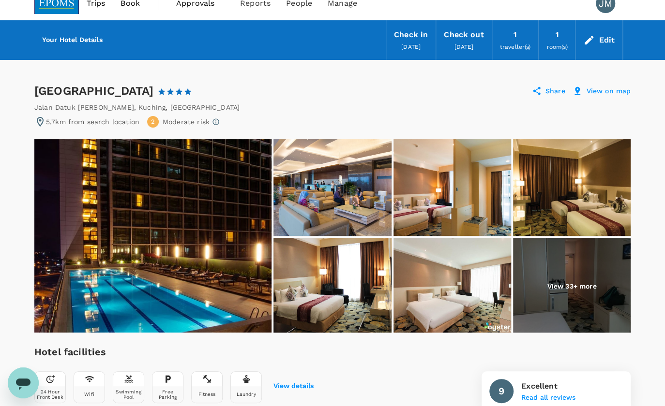
scroll to position [0, 0]
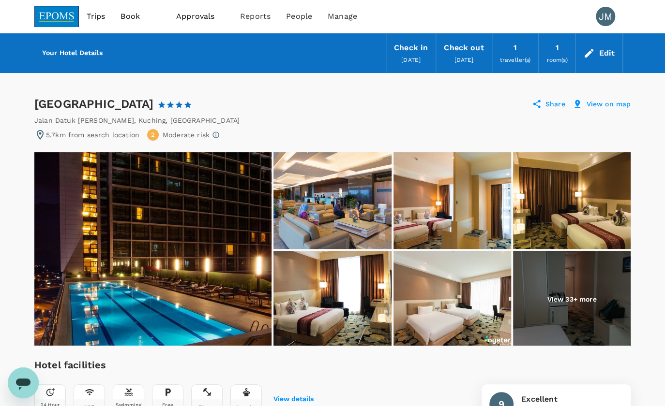
click at [42, 132] on icon at bounding box center [40, 135] width 12 height 12
click at [76, 138] on p "5.7km from search location" at bounding box center [92, 135] width 93 height 10
click at [92, 139] on div "5.7km from search location" at bounding box center [86, 135] width 105 height 12
click at [100, 139] on div "5.7km from search location" at bounding box center [86, 135] width 105 height 12
click at [607, 102] on p "View on map" at bounding box center [608, 104] width 45 height 10
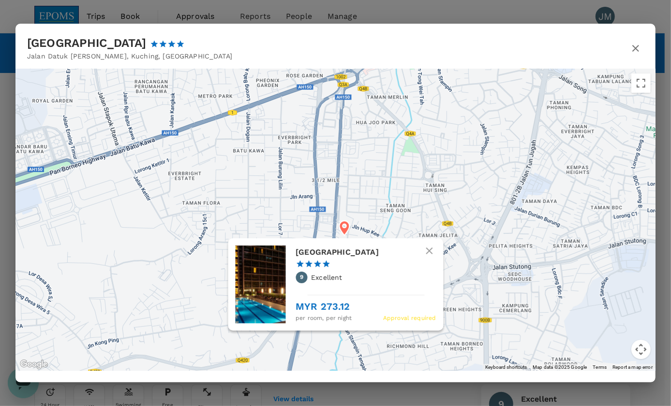
click at [345, 230] on icon at bounding box center [344, 228] width 10 height 15
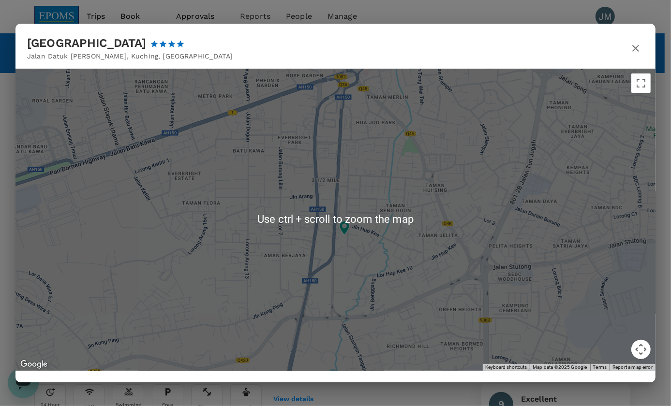
click at [406, 180] on div at bounding box center [335, 220] width 640 height 302
click at [506, 140] on div at bounding box center [335, 220] width 640 height 302
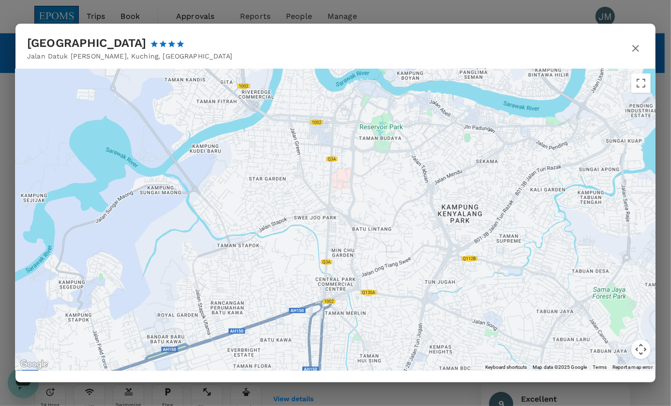
drag, startPoint x: 395, startPoint y: 224, endPoint x: 339, endPoint y: 377, distance: 163.3
click at [339, 377] on div "Imperial Hotel Kuching Jalan Datuk Tawi Sli , Kuching , Malaysia ← Move left → …" at bounding box center [335, 203] width 640 height 358
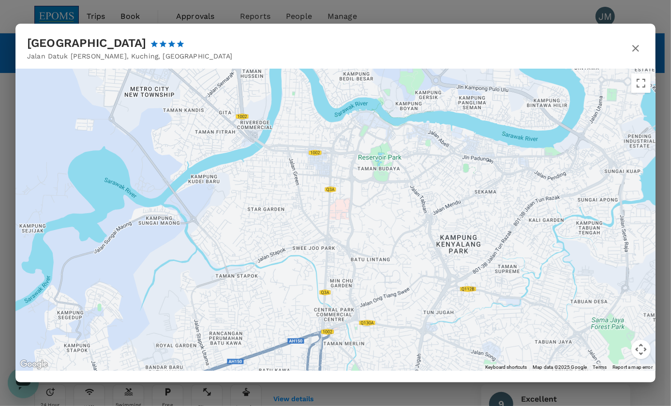
drag, startPoint x: 372, startPoint y: 219, endPoint x: 371, endPoint y: 252, distance: 32.9
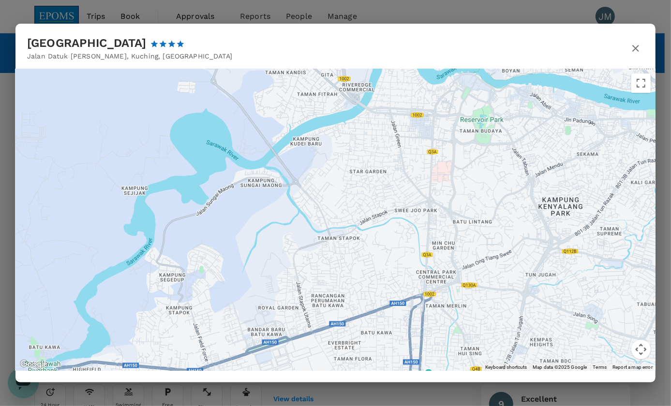
drag, startPoint x: 345, startPoint y: 173, endPoint x: 446, endPoint y: 137, distance: 107.4
click at [446, 137] on div at bounding box center [335, 220] width 640 height 302
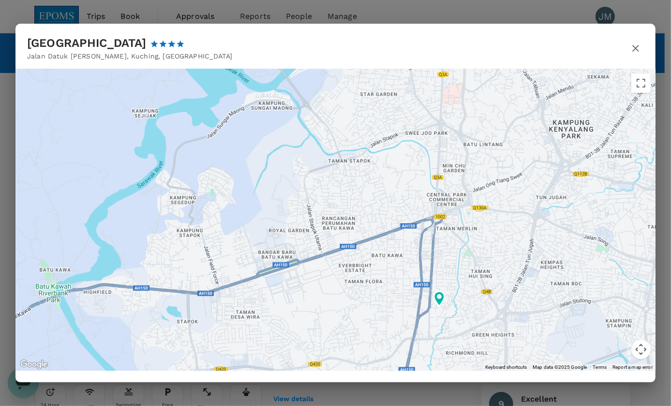
drag, startPoint x: 336, startPoint y: 217, endPoint x: 347, endPoint y: 139, distance: 79.1
click at [347, 139] on div at bounding box center [335, 220] width 640 height 302
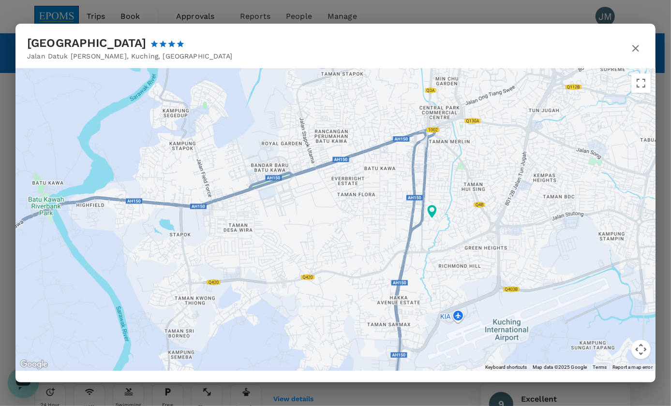
drag, startPoint x: 361, startPoint y: 171, endPoint x: 355, endPoint y: 84, distance: 87.3
click at [355, 84] on div at bounding box center [335, 220] width 640 height 302
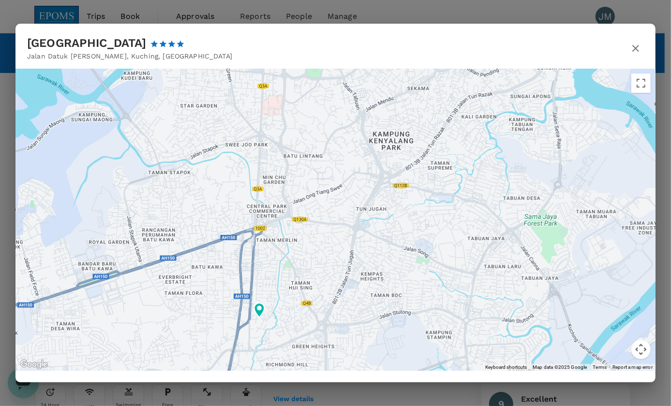
drag, startPoint x: 408, startPoint y: 183, endPoint x: 244, endPoint y: 325, distance: 216.1
click at [230, 327] on div at bounding box center [335, 220] width 640 height 302
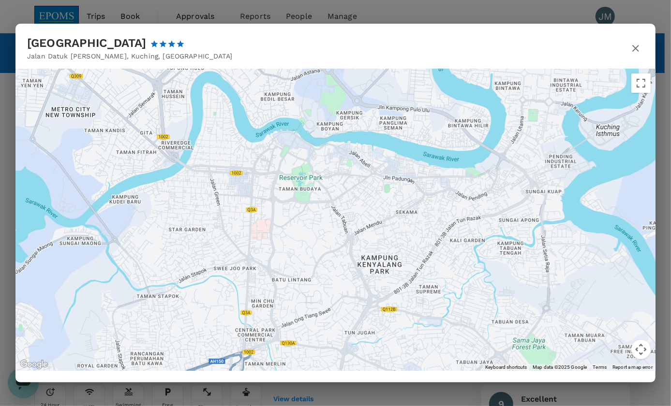
drag, startPoint x: 310, startPoint y: 235, endPoint x: 306, endPoint y: 306, distance: 71.2
click at [306, 306] on div at bounding box center [335, 220] width 640 height 302
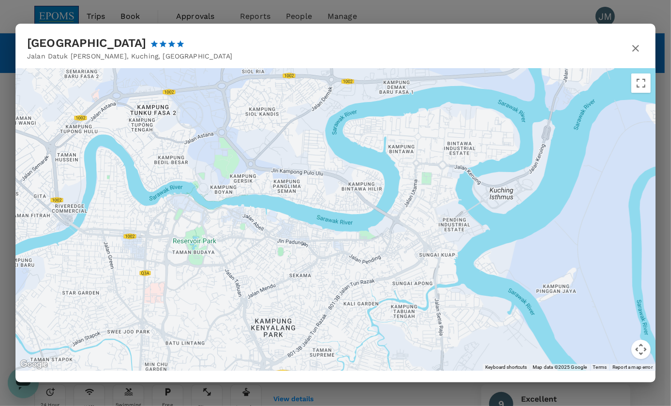
drag, startPoint x: 409, startPoint y: 215, endPoint x: 298, endPoint y: 277, distance: 126.9
click at [298, 277] on div at bounding box center [335, 220] width 640 height 302
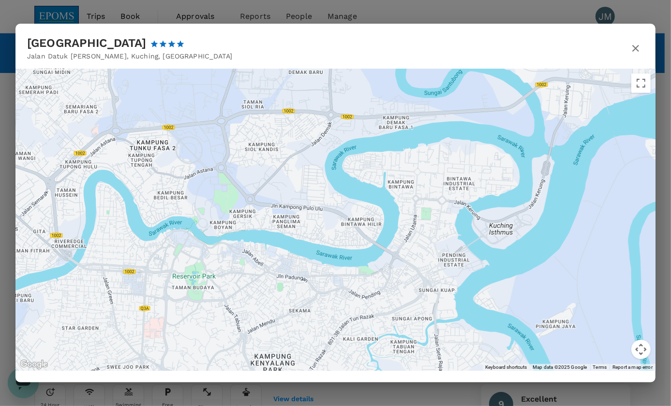
drag, startPoint x: 432, startPoint y: 150, endPoint x: 431, endPoint y: 186, distance: 36.3
click at [431, 186] on div at bounding box center [335, 220] width 640 height 302
click at [632, 45] on icon "button" at bounding box center [636, 49] width 12 height 12
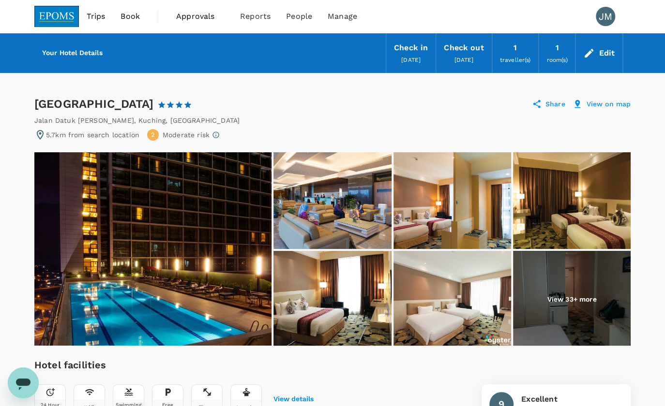
click at [354, 104] on div "Imperial Hotel Kuching 1 Star 2 Stars 3 Stars 4 Stars 5 Stars Share View on map" at bounding box center [332, 103] width 596 height 15
